Goal: Transaction & Acquisition: Obtain resource

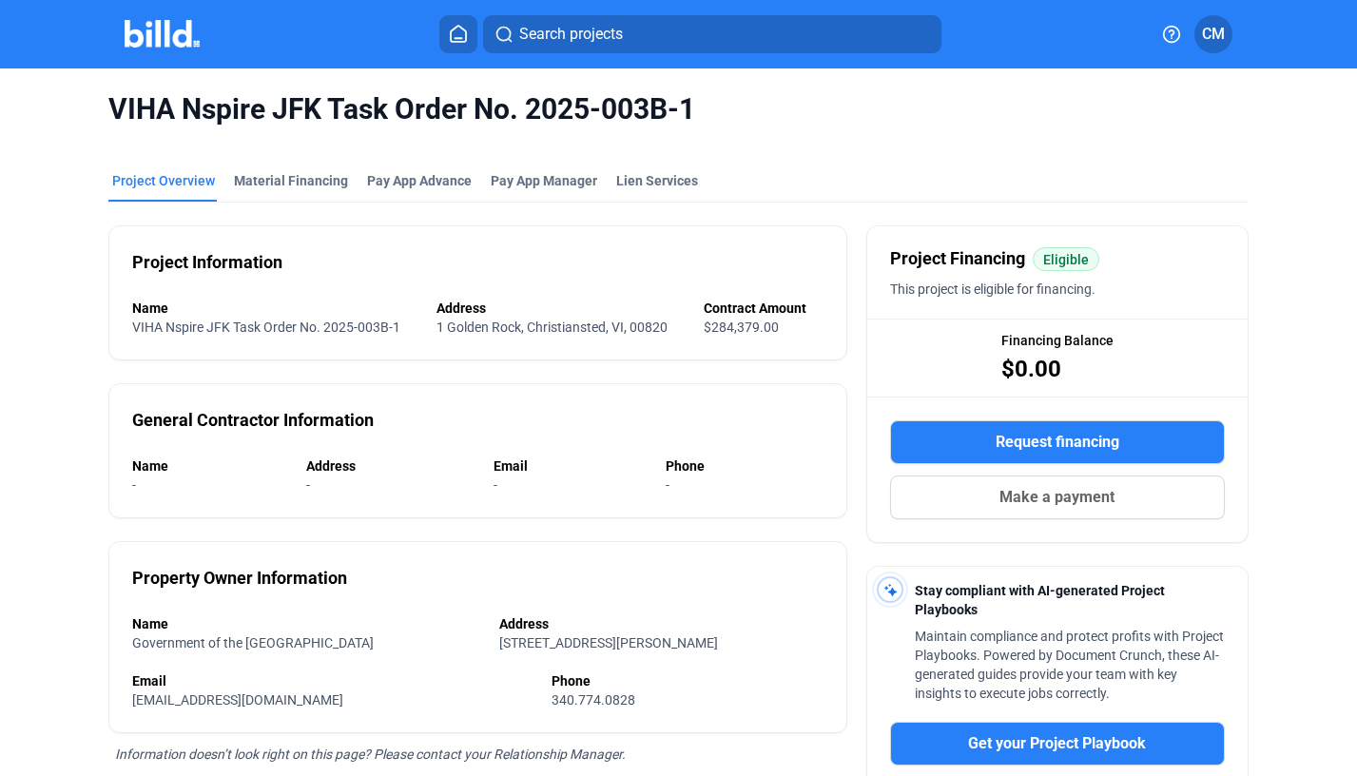
click at [301, 174] on div "Material Financing" at bounding box center [291, 180] width 114 height 19
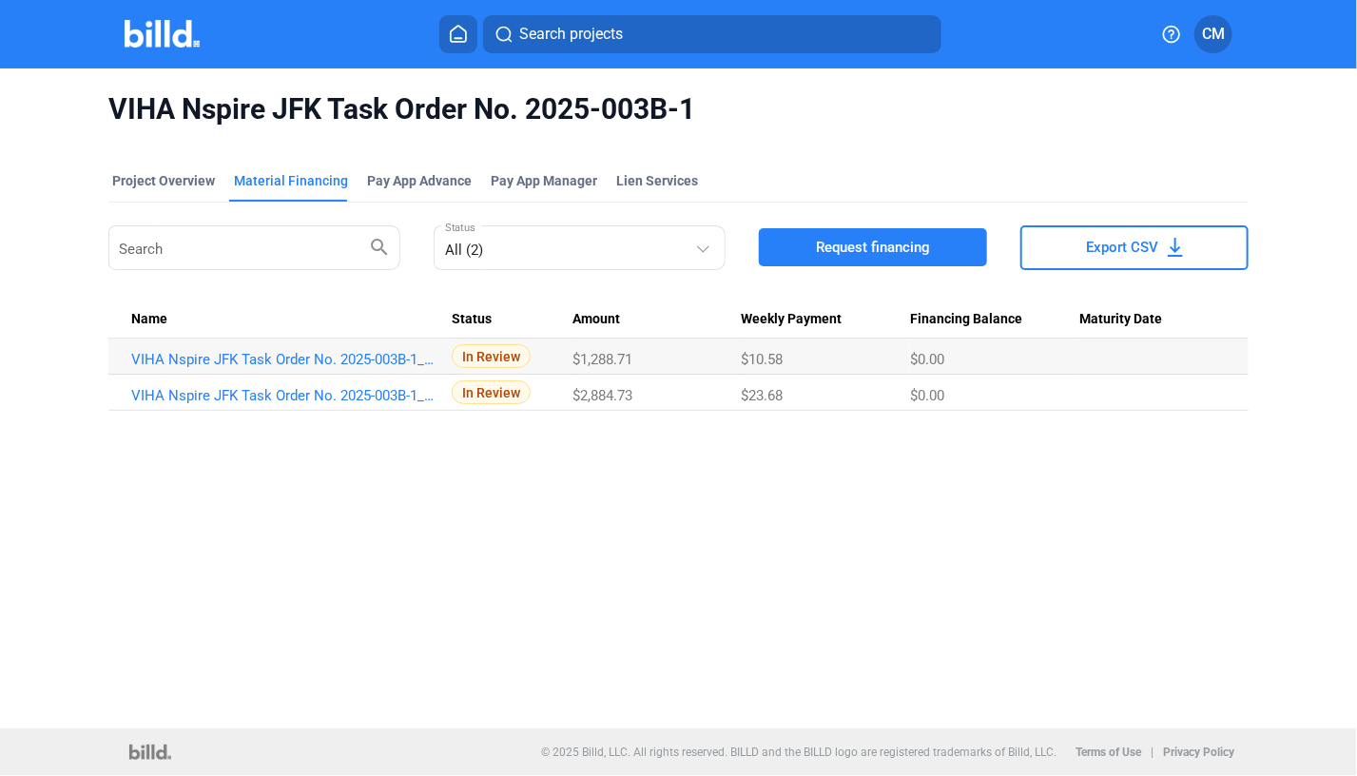
click at [833, 245] on span "Request financing" at bounding box center [873, 247] width 114 height 19
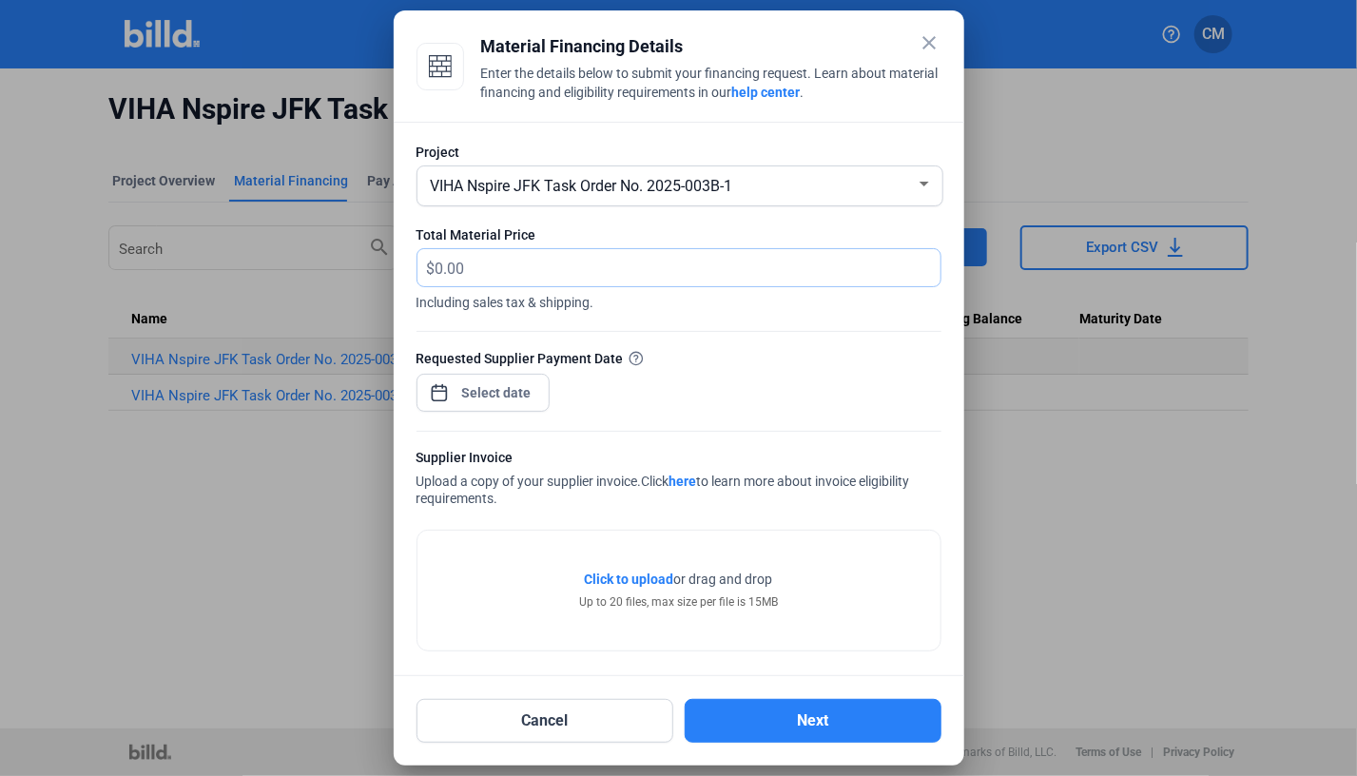
click at [484, 272] on input "text" at bounding box center [677, 267] width 483 height 37
paste input "H8622-257075"
type input "H"
click at [489, 396] on div "close Material Financing Details Enter the details below to submit your financi…" at bounding box center [678, 388] width 1357 height 776
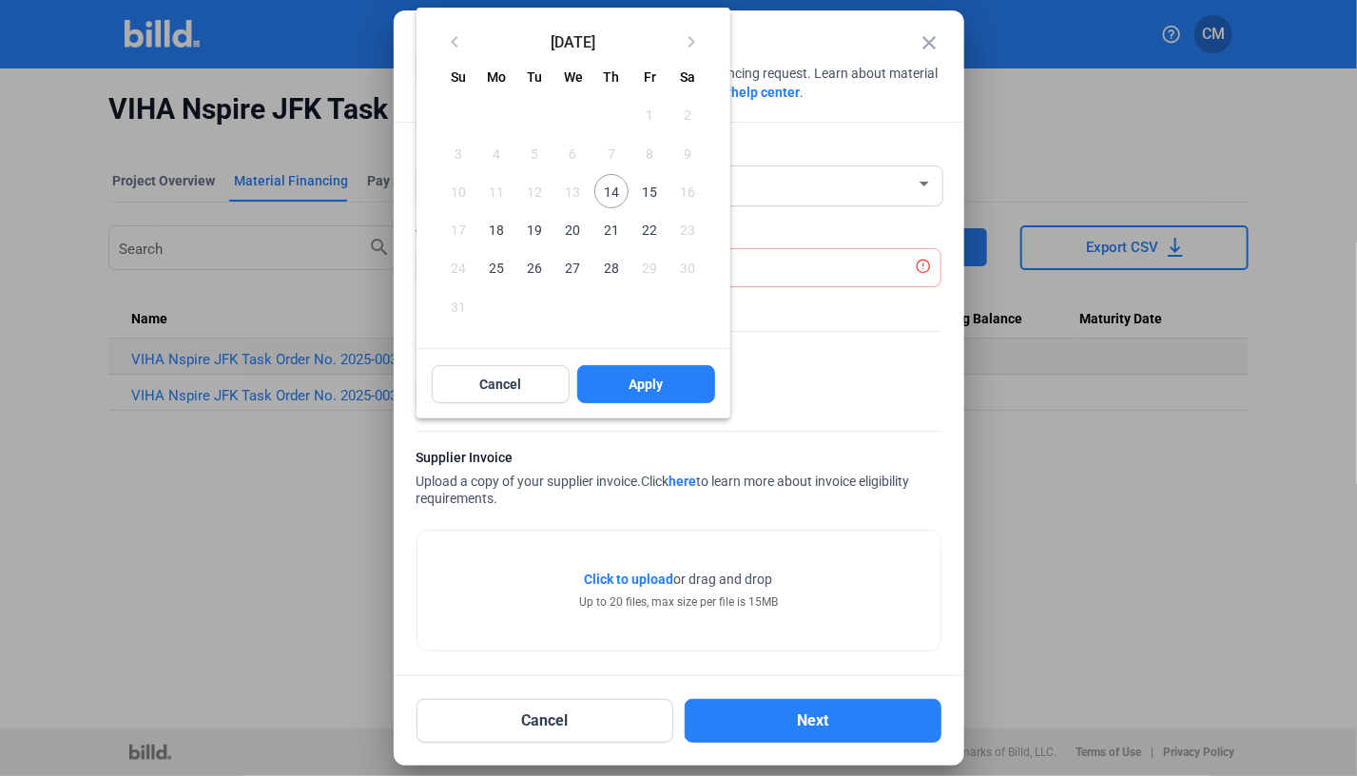
click at [609, 193] on span "14" at bounding box center [611, 191] width 34 height 34
click at [659, 376] on span "Apply" at bounding box center [646, 384] width 34 height 19
type input "[DATE]"
click at [660, 390] on span "Apply" at bounding box center [646, 384] width 34 height 19
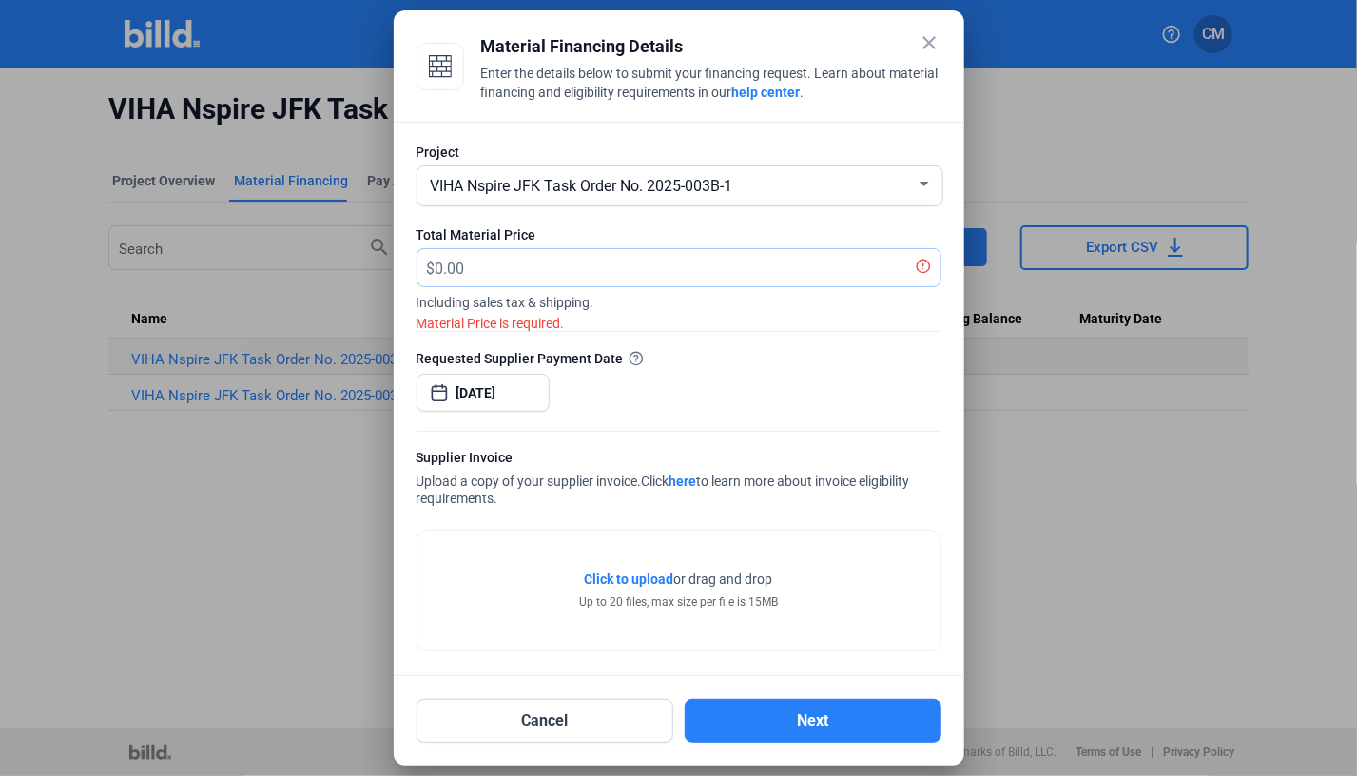
click at [517, 273] on input "text" at bounding box center [677, 267] width 483 height 37
type input "1,091.78"
click at [609, 579] on span "Click to upload" at bounding box center [629, 579] width 89 height 15
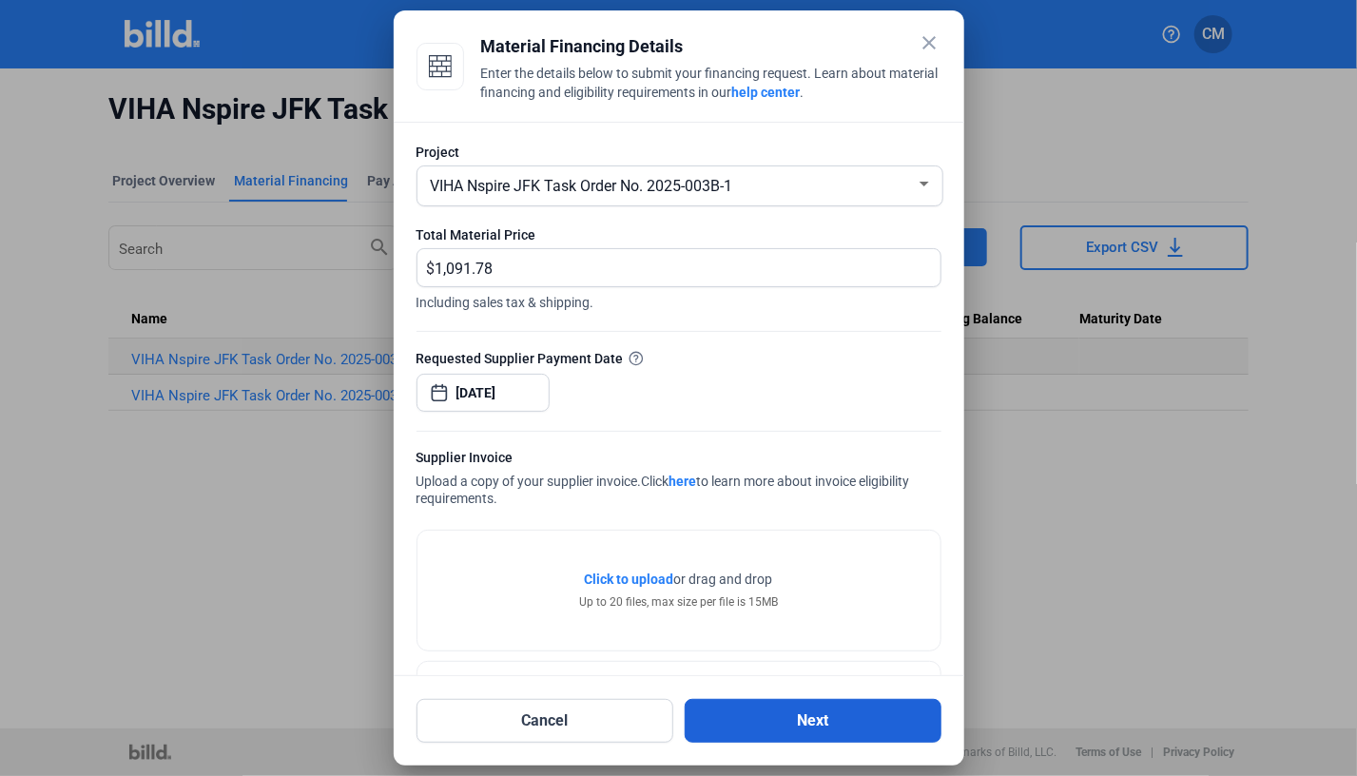
click at [821, 715] on button "Next" at bounding box center [813, 721] width 257 height 44
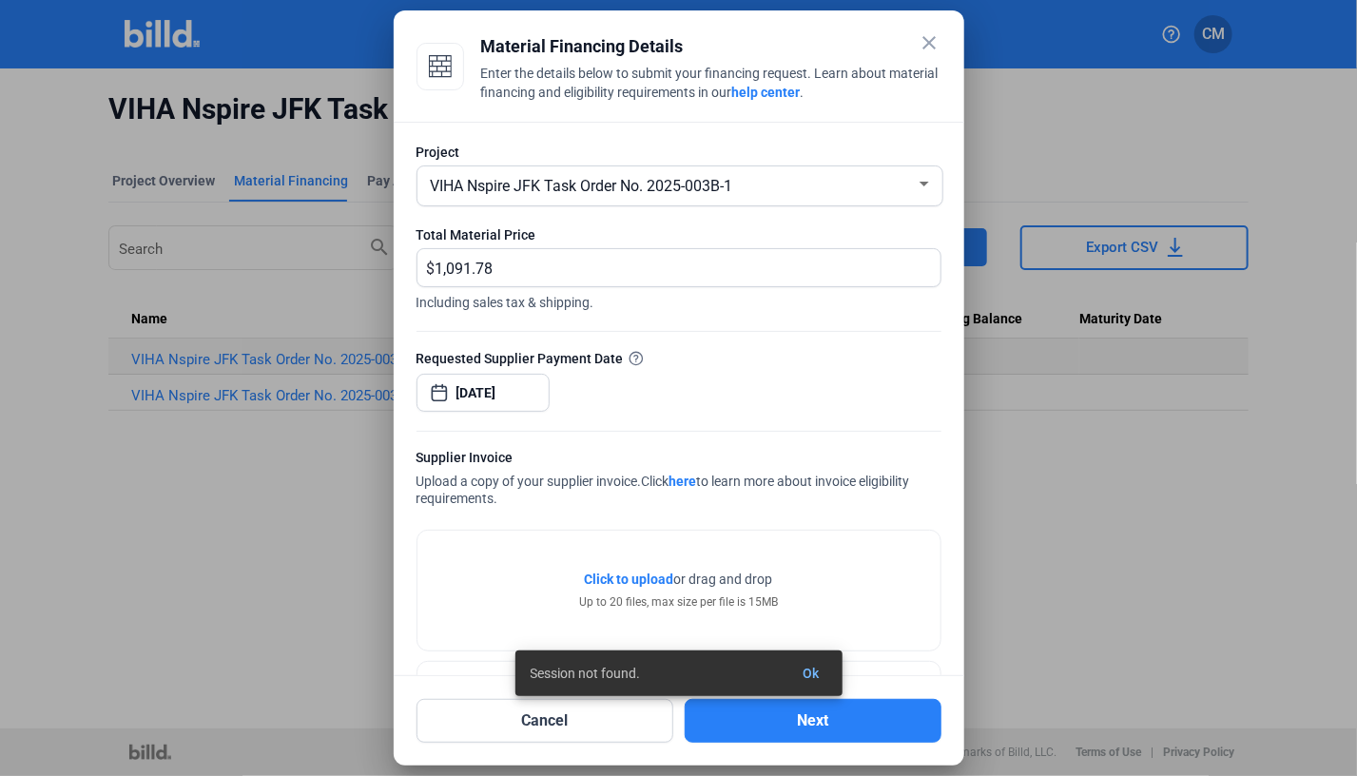
scroll to position [74, 0]
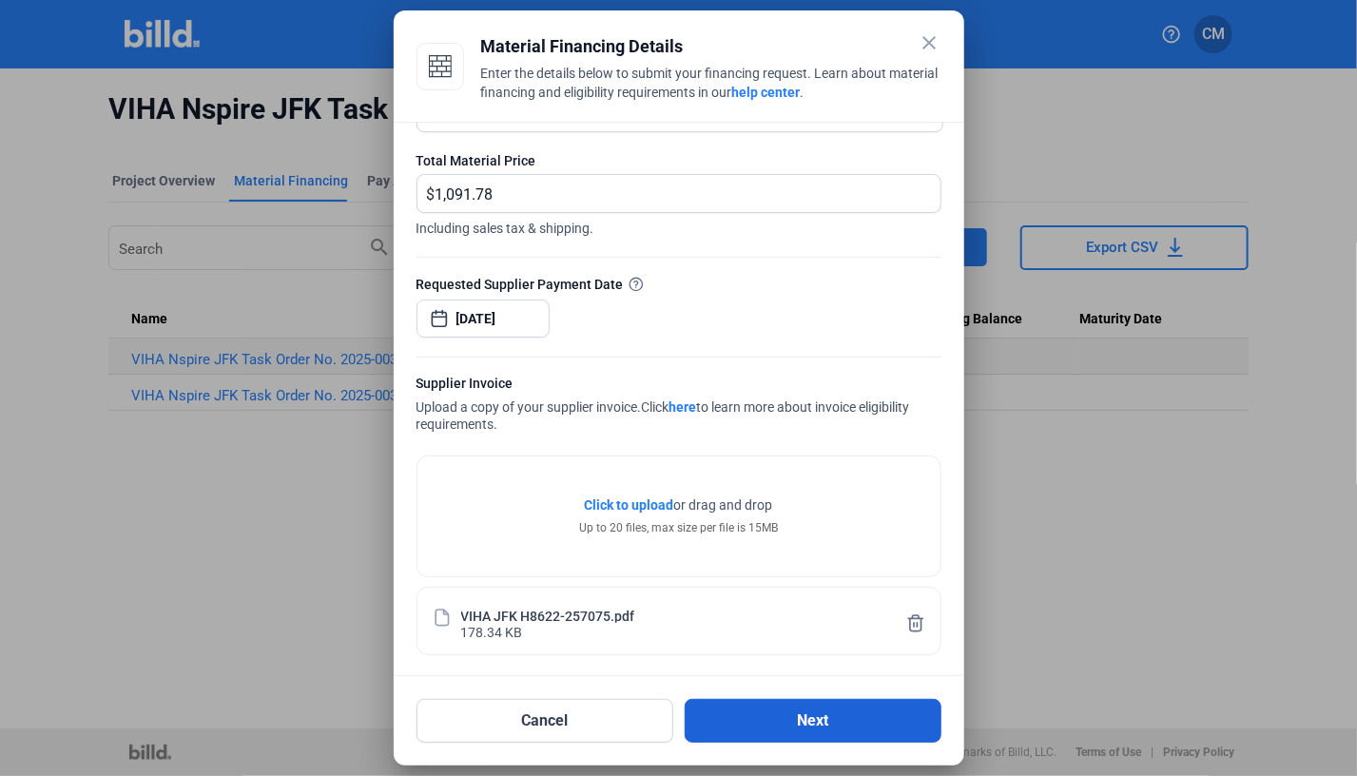
click at [819, 719] on button "Next" at bounding box center [813, 721] width 257 height 44
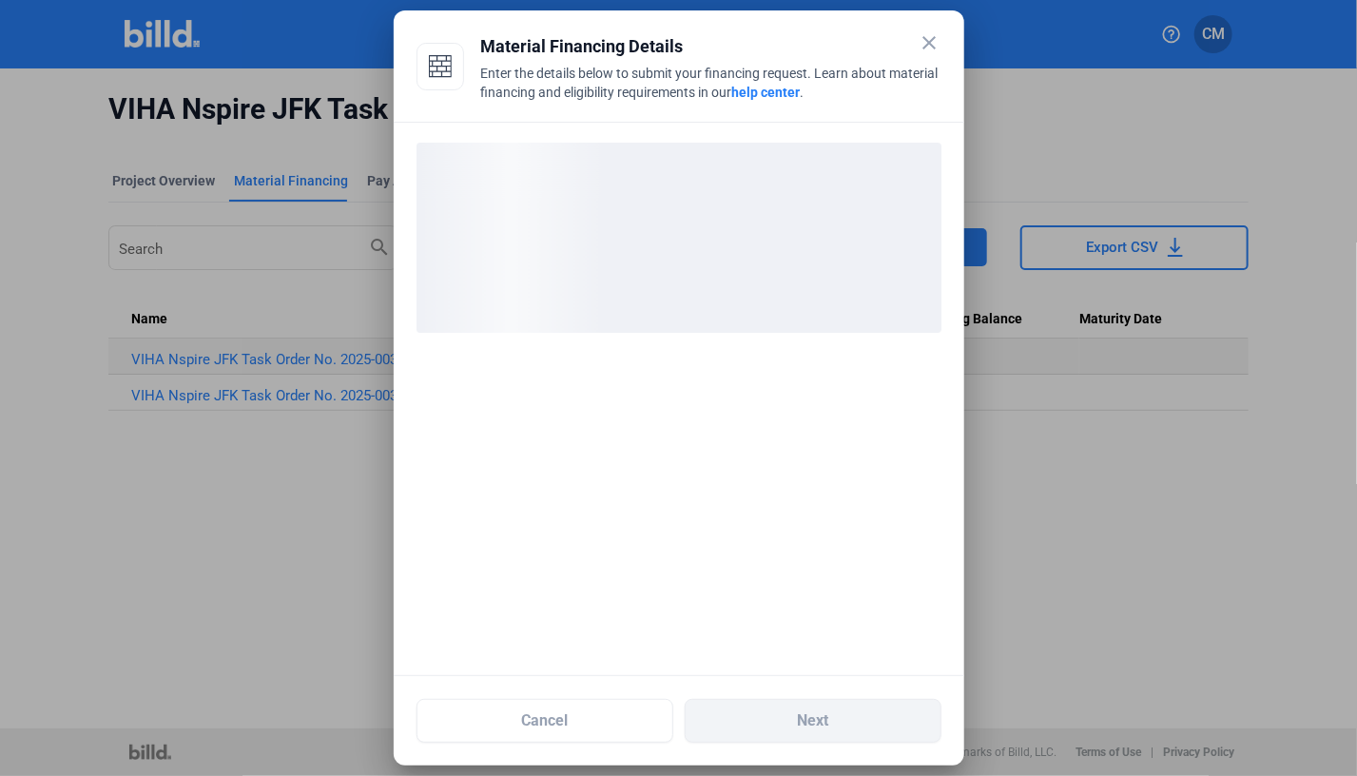
scroll to position [0, 0]
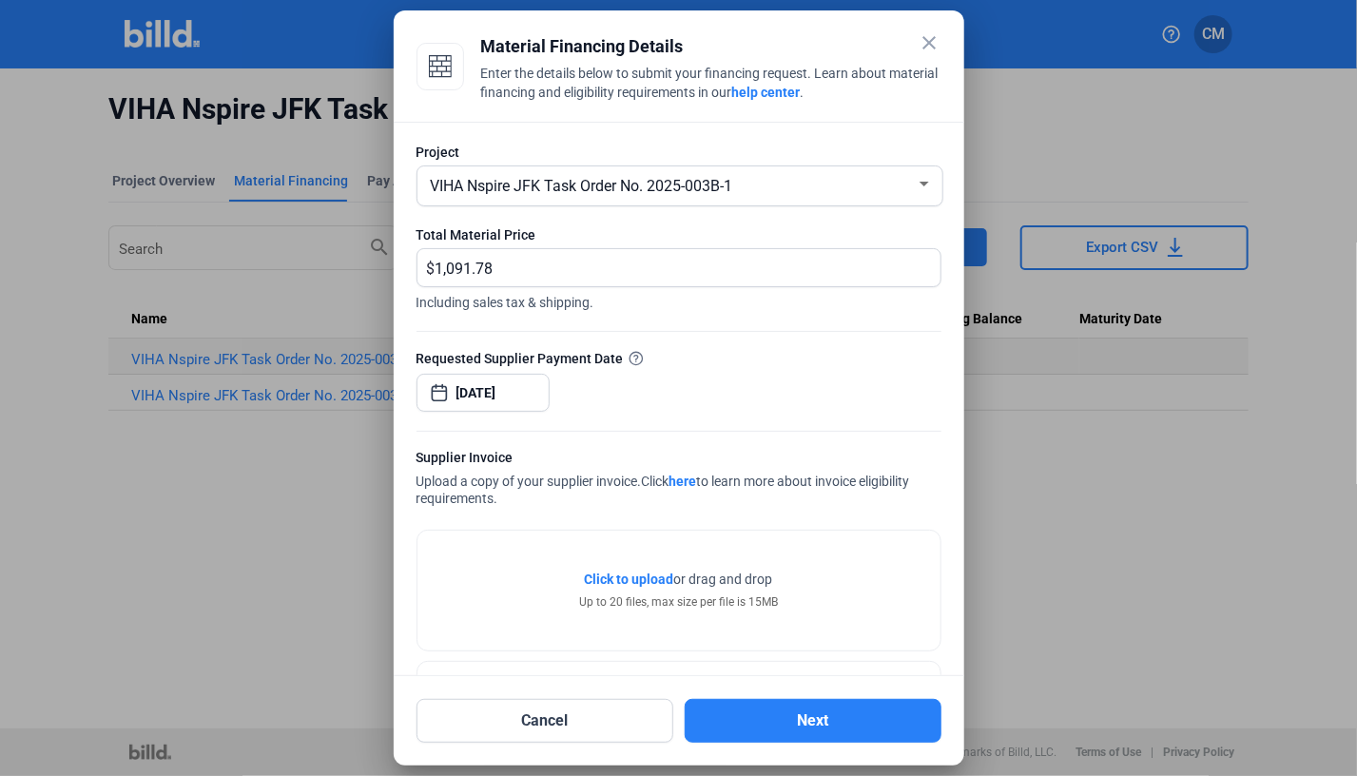
click at [646, 577] on span "Click to upload" at bounding box center [629, 579] width 89 height 15
click at [580, 726] on button "Cancel" at bounding box center [545, 721] width 257 height 44
